Goal: Task Accomplishment & Management: Use online tool/utility

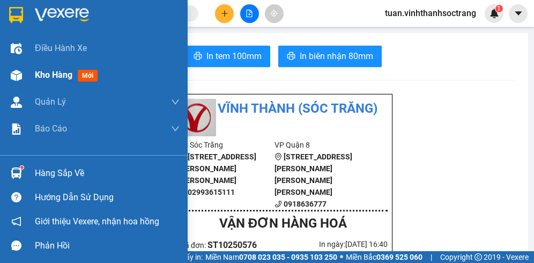
click at [50, 73] on span "Kho hàng" at bounding box center [54, 75] width 38 height 10
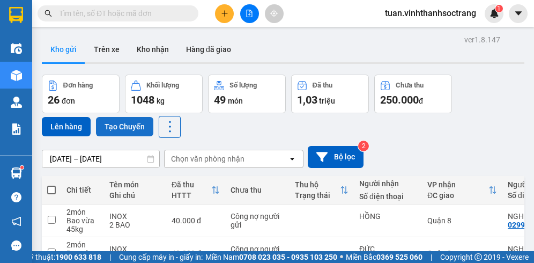
click at [127, 128] on button "Tạo Chuyến" at bounding box center [124, 126] width 57 height 19
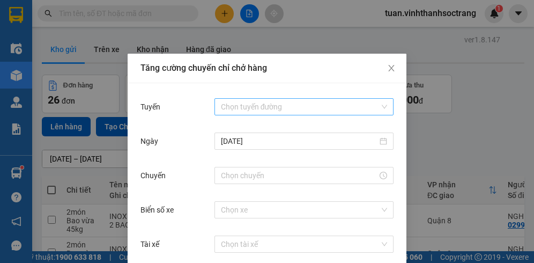
click at [263, 108] on input "Tuyến" at bounding box center [300, 107] width 159 height 16
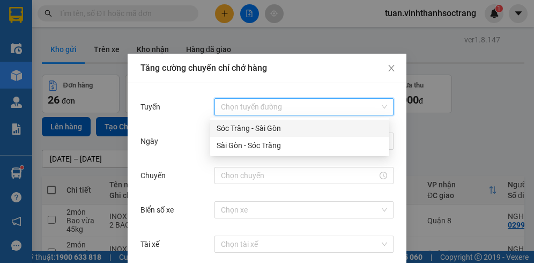
click at [241, 126] on div "Sóc Trăng - Sài Gòn" at bounding box center [300, 128] width 166 height 12
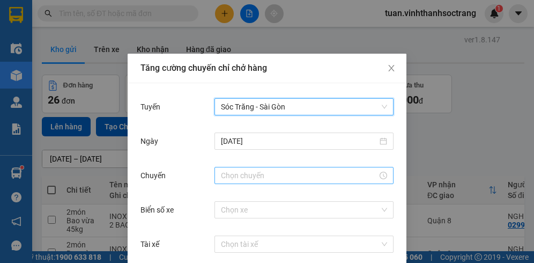
click at [243, 173] on input "Chuyến" at bounding box center [299, 175] width 157 height 12
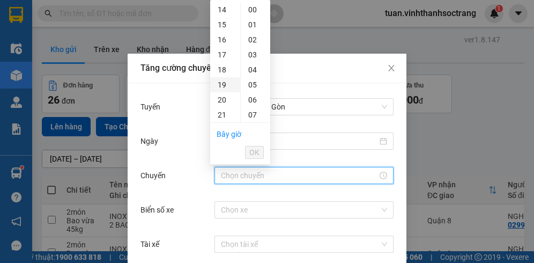
click at [225, 87] on div "19" at bounding box center [225, 84] width 30 height 15
type input "19:00"
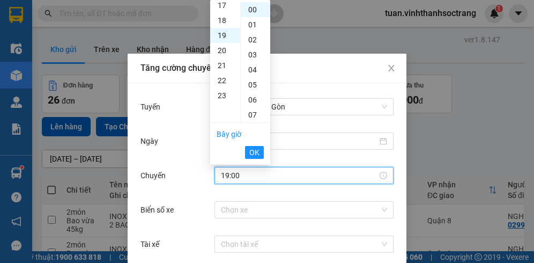
scroll to position [285, 0]
click at [255, 153] on span "OK" at bounding box center [254, 152] width 10 height 12
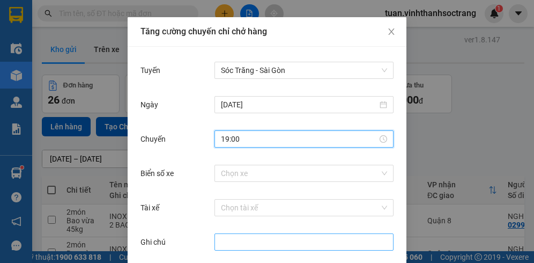
scroll to position [82, 0]
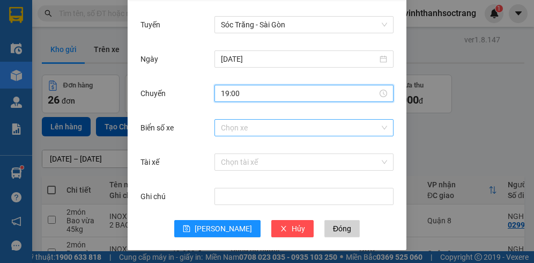
click at [242, 131] on body "Kết quả [PERSON_NAME] ( 1022 ) Bộ lọc Mã ĐH Trạng thái Món hàng Thu hộ Tổng [PE…" at bounding box center [267, 131] width 534 height 263
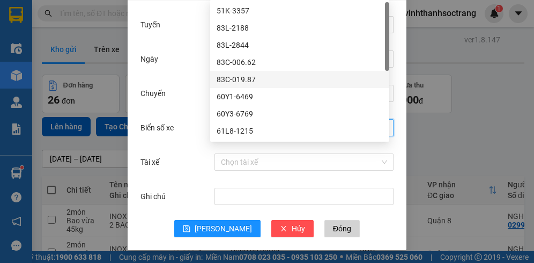
click at [234, 77] on div "83C-019.87" at bounding box center [300, 79] width 166 height 12
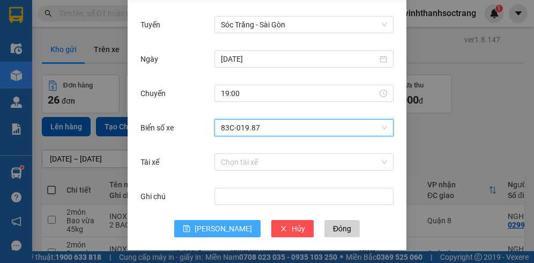
click at [223, 229] on span "[PERSON_NAME]" at bounding box center [223, 229] width 57 height 12
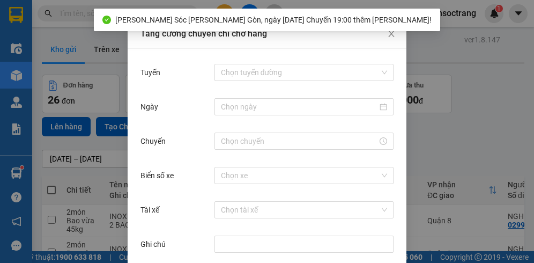
scroll to position [0, 0]
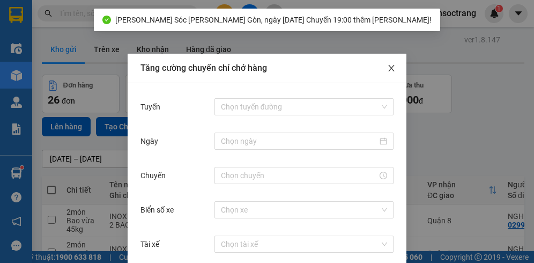
click at [389, 70] on icon "close" at bounding box center [391, 68] width 9 height 9
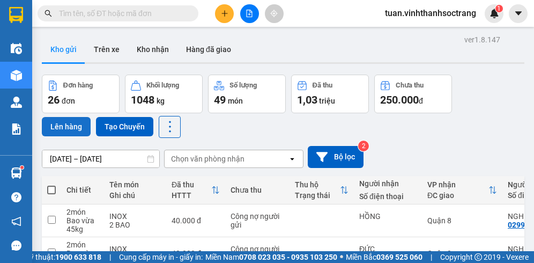
click at [73, 127] on button "Lên hàng" at bounding box center [66, 126] width 49 height 19
drag, startPoint x: 51, startPoint y: 190, endPoint x: 51, endPoint y: 171, distance: 19.3
click at [51, 189] on span at bounding box center [51, 190] width 9 height 9
click at [51, 185] on input "checkbox" at bounding box center [51, 185] width 0 height 0
checkbox input "true"
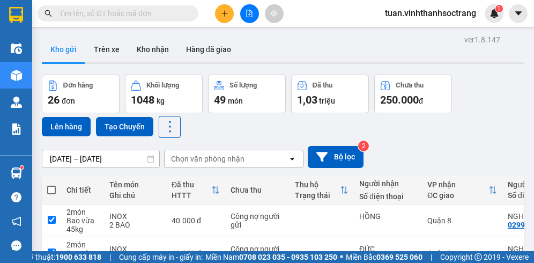
checkbox input "true"
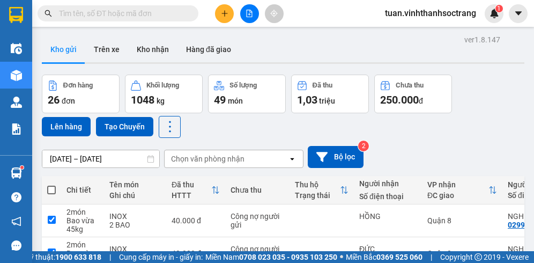
checkbox input "true"
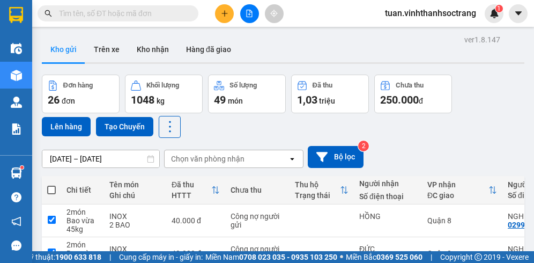
checkbox input "true"
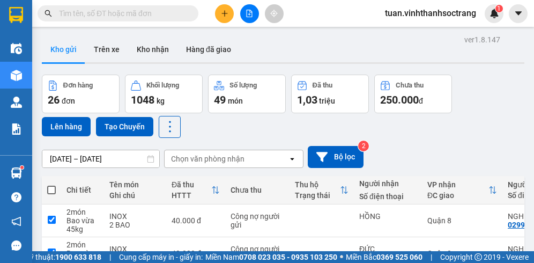
checkbox input "true"
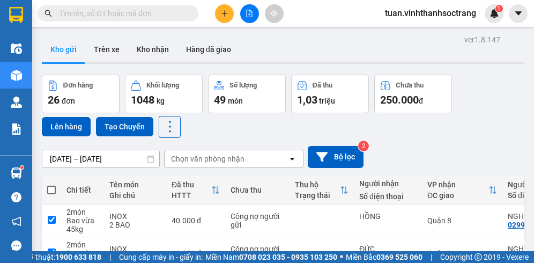
checkbox input "true"
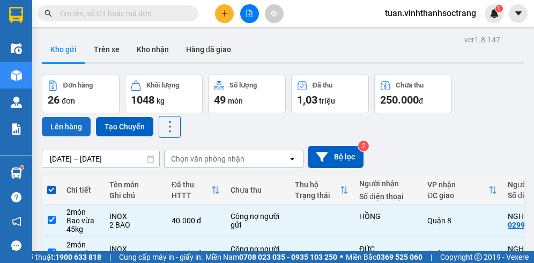
click at [69, 130] on button "Lên hàng" at bounding box center [66, 126] width 49 height 19
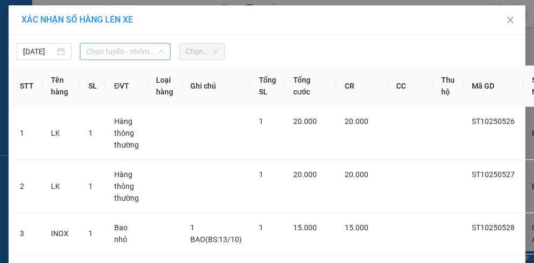
click at [136, 53] on span "Chọn tuyến - nhóm tuyến" at bounding box center [125, 51] width 78 height 16
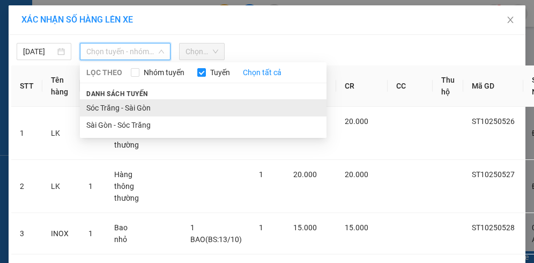
click at [124, 106] on li "Sóc Trăng - Sài Gòn" at bounding box center [203, 107] width 247 height 17
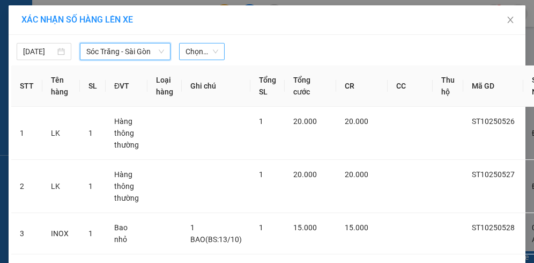
click at [194, 54] on span "Chọn chuyến" at bounding box center [202, 51] width 33 height 16
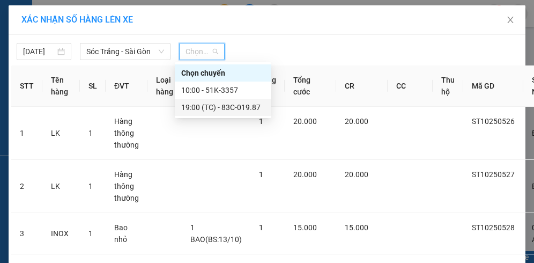
click at [236, 104] on div "19:00 (TC) - 83C-019.87" at bounding box center [223, 107] width 84 height 12
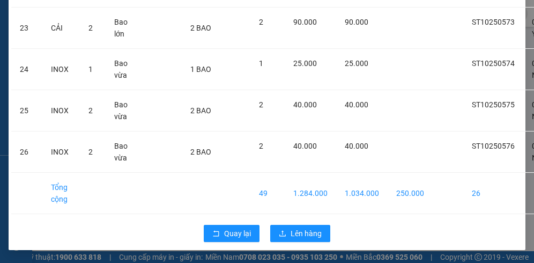
scroll to position [1114, 0]
click at [308, 227] on span "Lên hàng" at bounding box center [306, 233] width 31 height 12
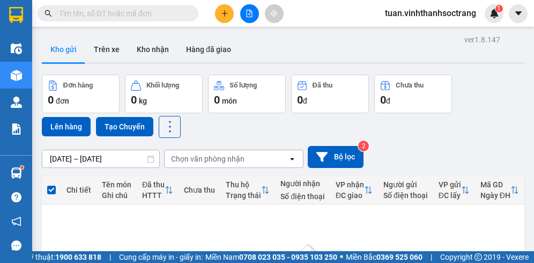
click at [153, 10] on input "text" at bounding box center [122, 14] width 127 height 12
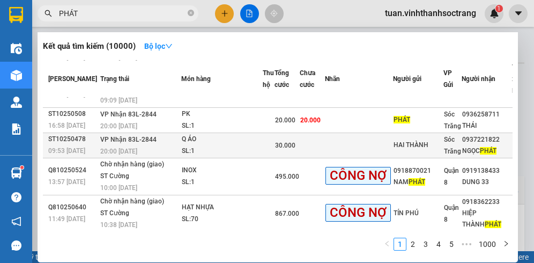
scroll to position [245, 0]
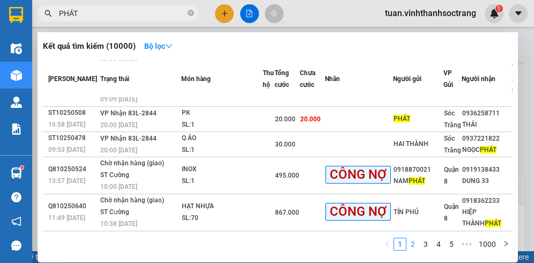
type input "PHÁT"
click at [416, 240] on link "2" at bounding box center [413, 244] width 12 height 12
click at [433, 243] on link "4" at bounding box center [439, 244] width 12 height 12
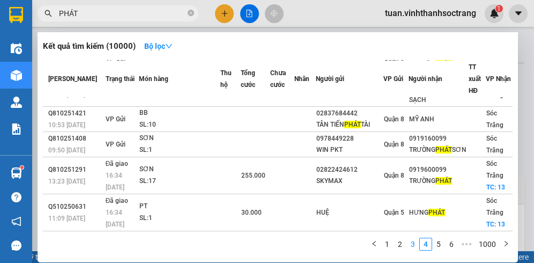
scroll to position [176, 0]
click at [402, 244] on link "2" at bounding box center [400, 244] width 12 height 12
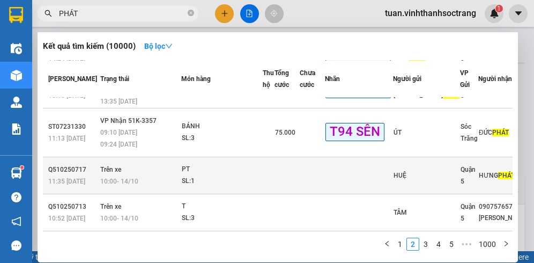
scroll to position [267, 0]
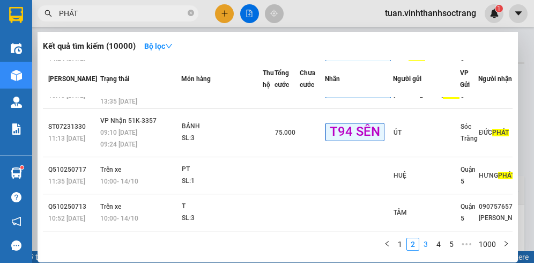
click at [425, 244] on link "3" at bounding box center [426, 244] width 12 height 12
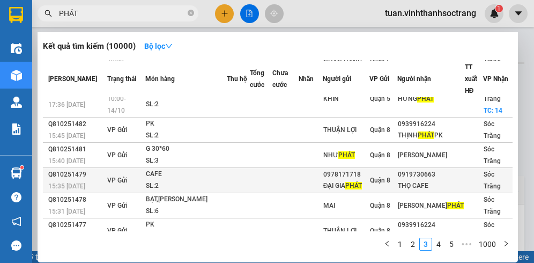
scroll to position [166, 0]
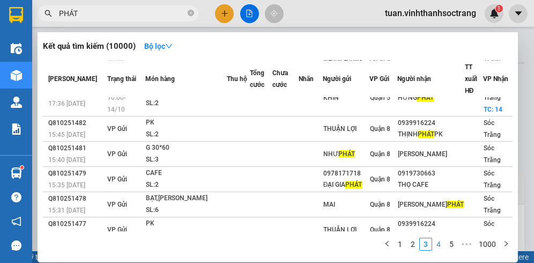
click at [439, 245] on link "4" at bounding box center [439, 244] width 12 height 12
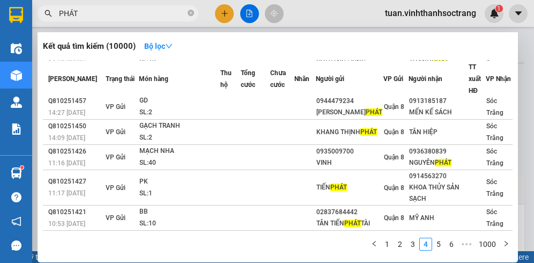
scroll to position [0, 0]
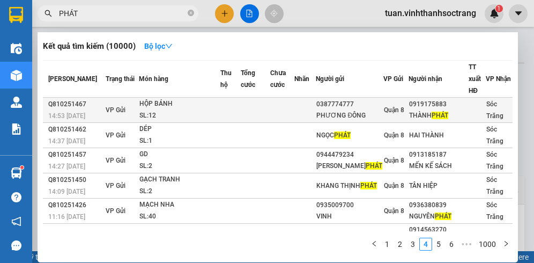
click at [214, 110] on div "HỘP BÁNH" at bounding box center [179, 104] width 80 height 12
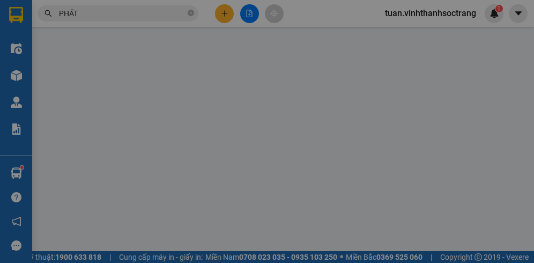
type input "0387774777"
type input "PHƯƠNG ĐÔNG"
type input "0919175883"
type input "THÀNH PHÁT"
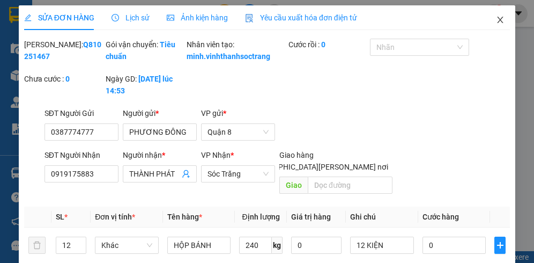
click at [496, 18] on icon "close" at bounding box center [500, 20] width 9 height 9
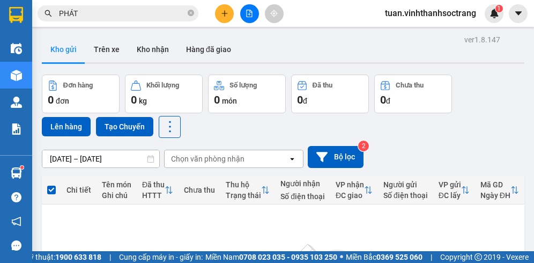
click at [135, 20] on span "PHÁT" at bounding box center [118, 13] width 161 height 16
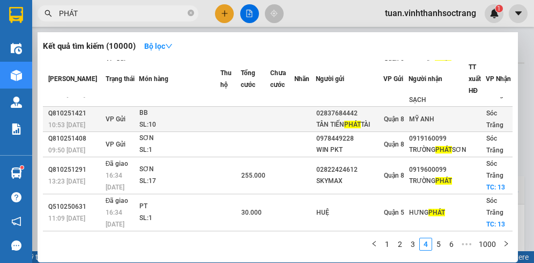
scroll to position [176, 0]
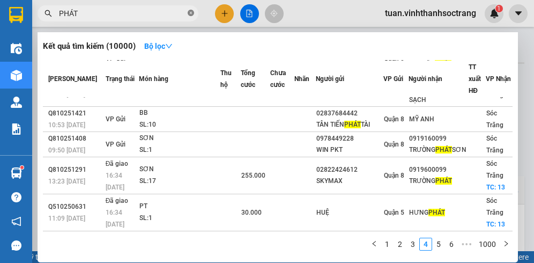
click at [191, 15] on icon "close-circle" at bounding box center [191, 13] width 6 height 6
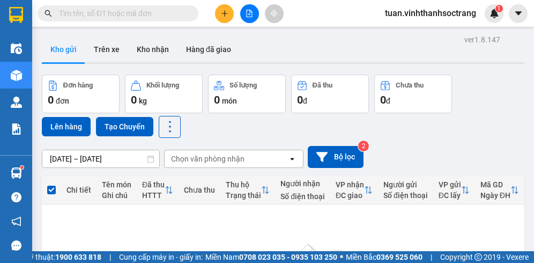
click at [176, 13] on input "text" at bounding box center [122, 14] width 127 height 12
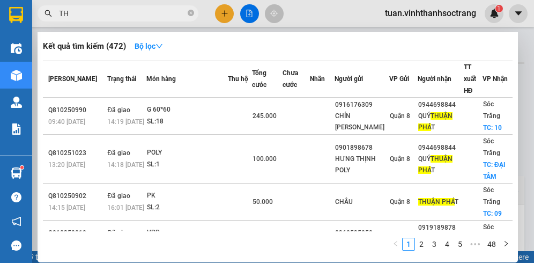
type input "T"
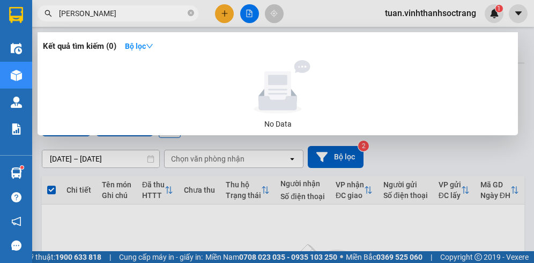
type input "THÀNH LỢI"
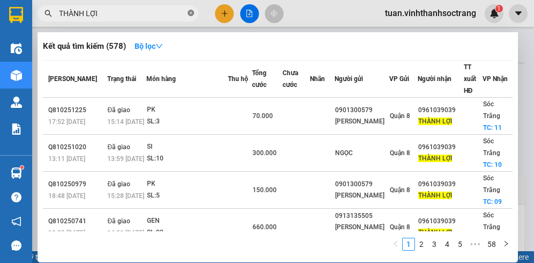
click at [193, 14] on icon "close-circle" at bounding box center [191, 13] width 6 height 6
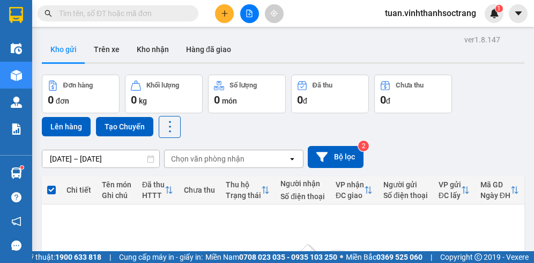
click at [175, 12] on input "text" at bounding box center [122, 14] width 127 height 12
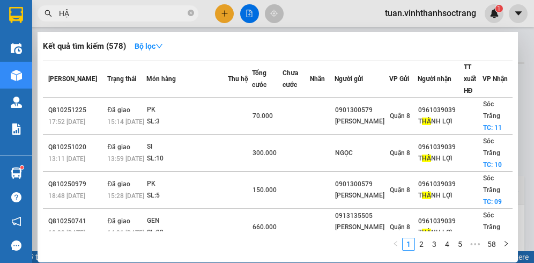
type input "HẬU"
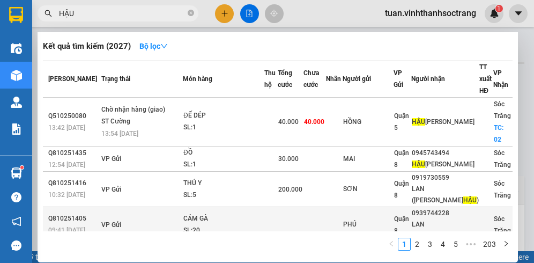
scroll to position [54, 0]
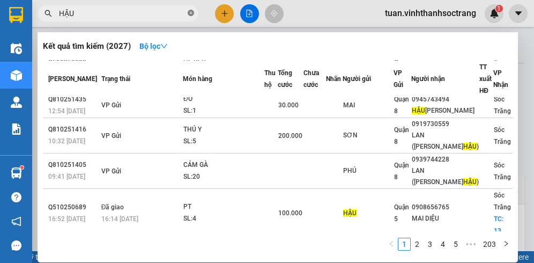
click at [191, 15] on icon "close-circle" at bounding box center [191, 13] width 6 height 6
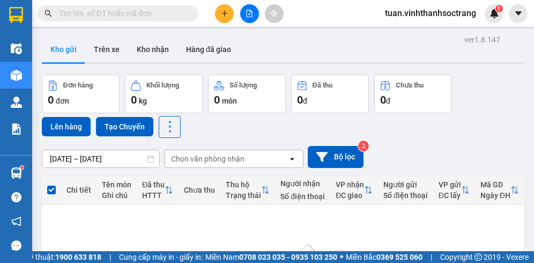
click at [179, 12] on input "text" at bounding box center [122, 14] width 127 height 12
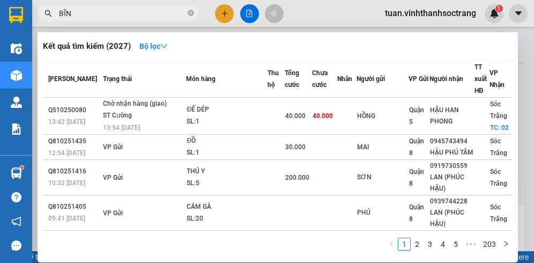
type input "BĨNH"
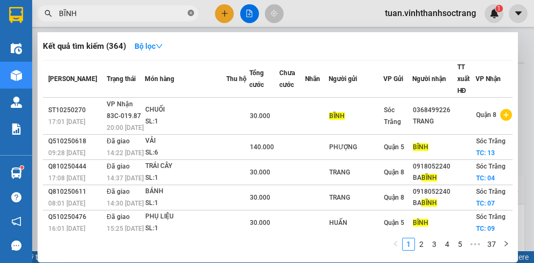
click at [191, 12] on icon "close-circle" at bounding box center [191, 13] width 6 height 6
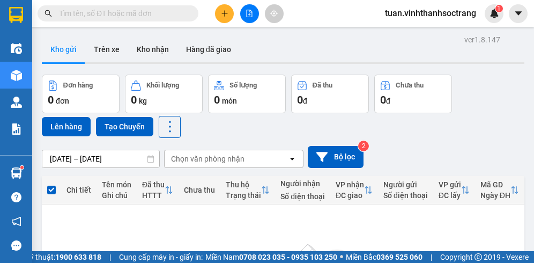
click at [172, 12] on input "text" at bounding box center [122, 14] width 127 height 12
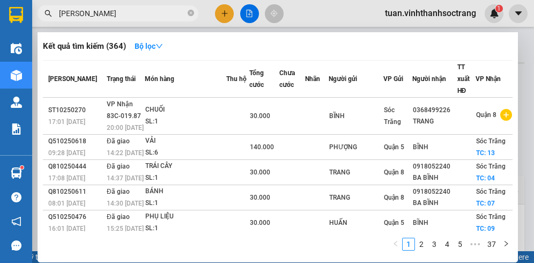
type input "[PERSON_NAME]"
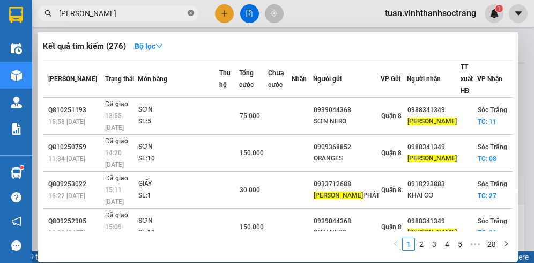
click at [190, 12] on icon "close-circle" at bounding box center [191, 13] width 6 height 6
